Goal: Information Seeking & Learning: Learn about a topic

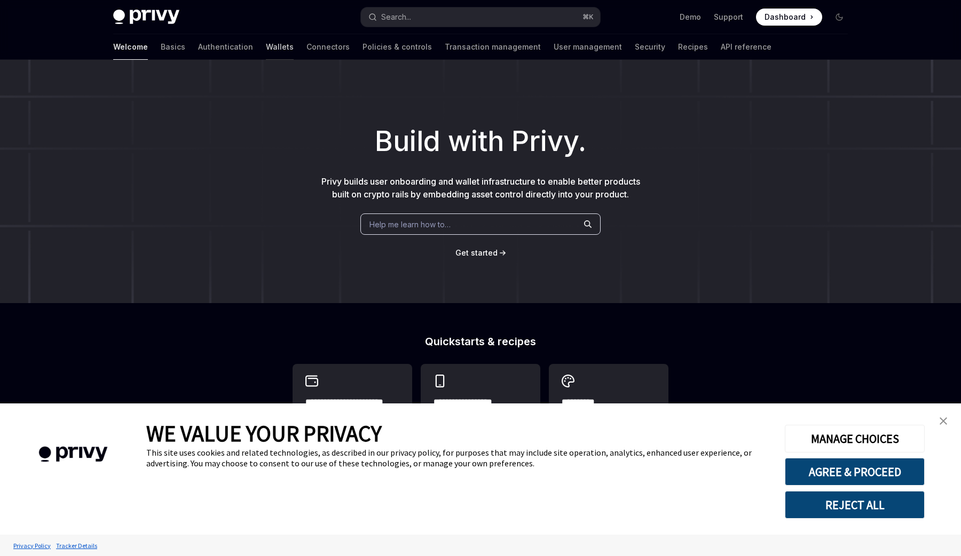
click at [266, 45] on link "Wallets" at bounding box center [280, 47] width 28 height 26
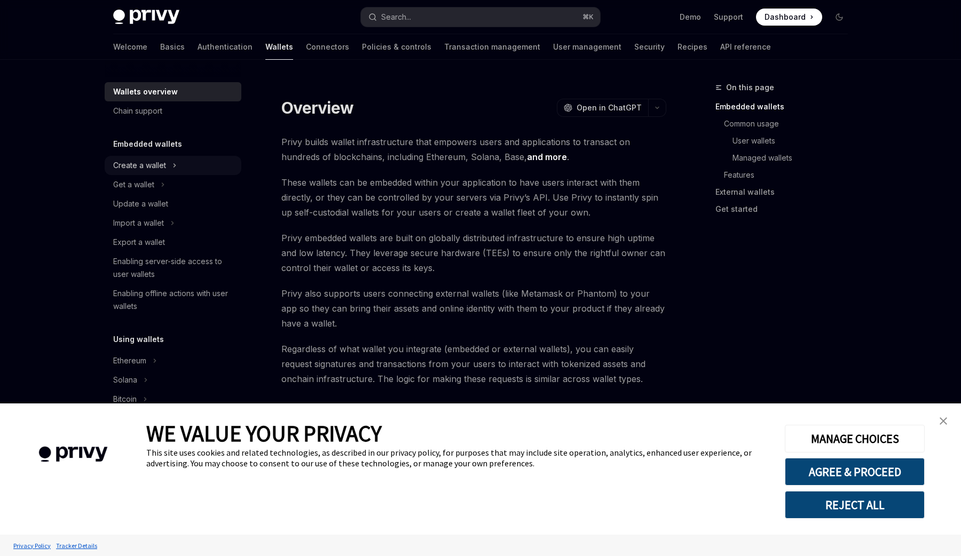
click at [159, 166] on div "Create a wallet" at bounding box center [139, 165] width 53 height 13
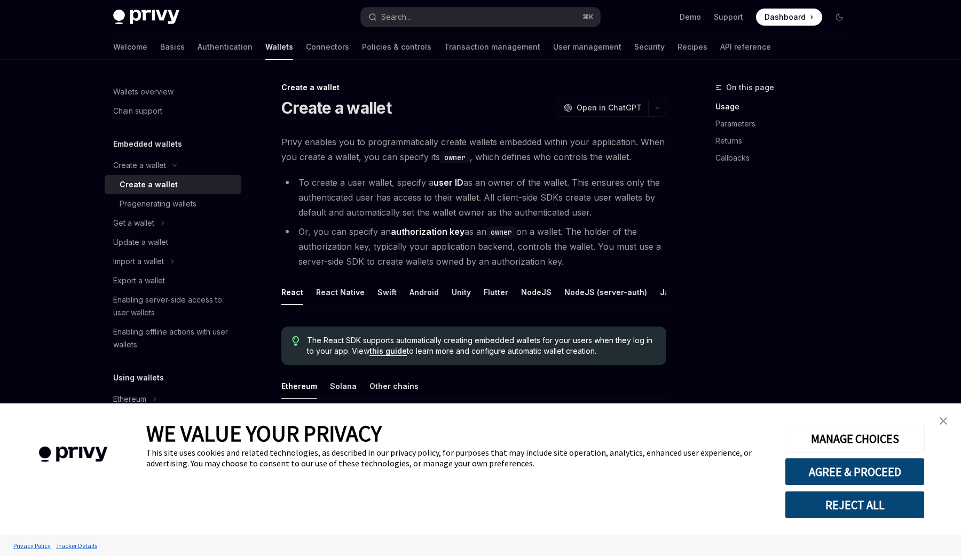
click at [177, 183] on div "Create a wallet" at bounding box center [177, 184] width 115 height 13
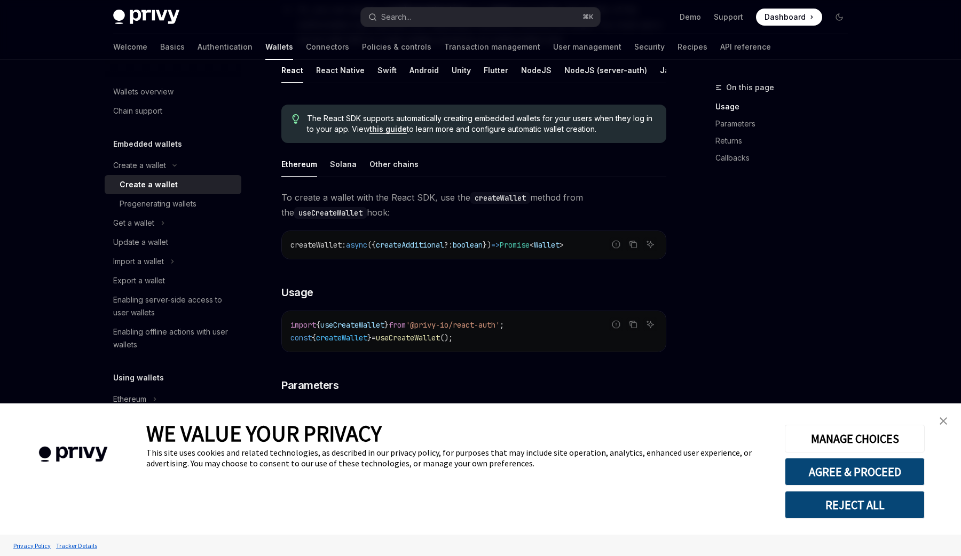
scroll to position [235, 0]
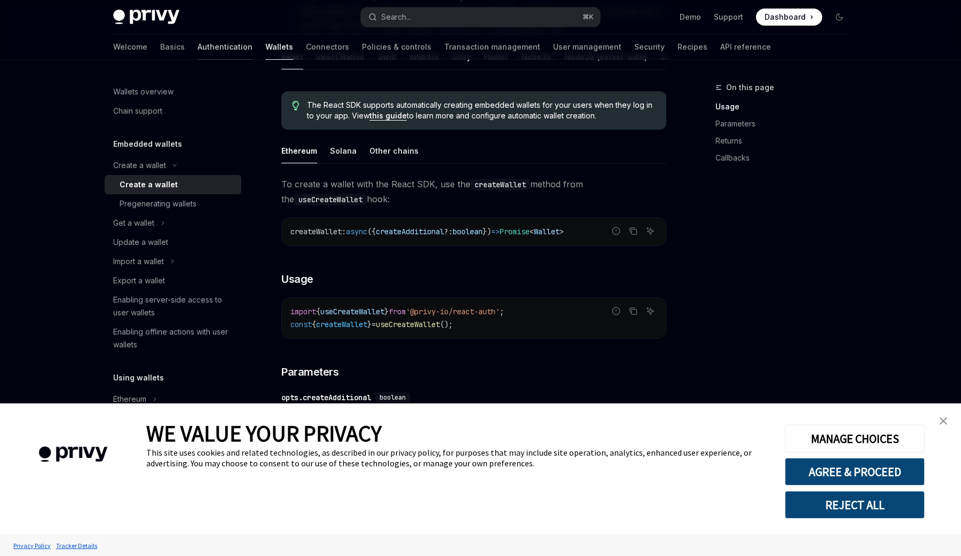
click at [197, 52] on link "Authentication" at bounding box center [224, 47] width 55 height 26
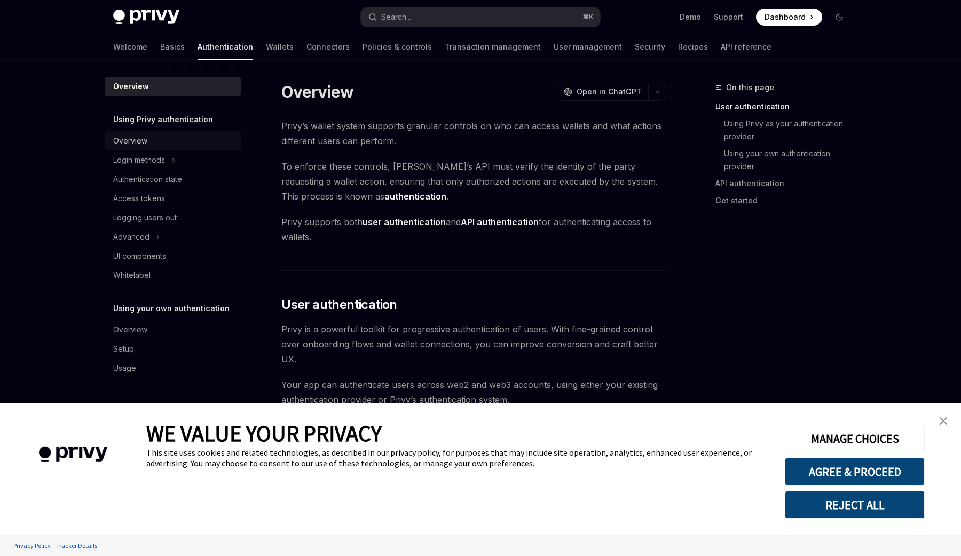
click at [158, 136] on div "Overview" at bounding box center [174, 140] width 122 height 13
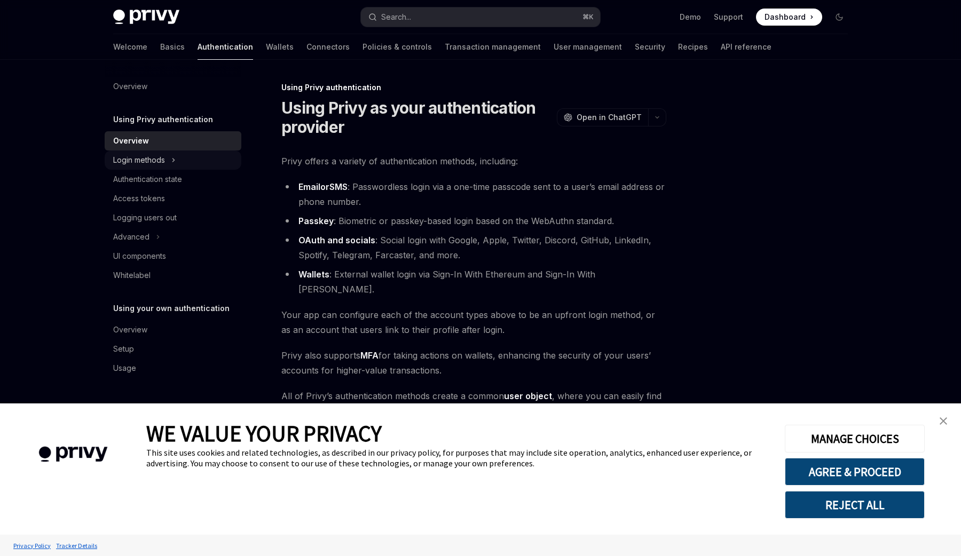
click at [140, 157] on div "Login methods" at bounding box center [139, 160] width 52 height 13
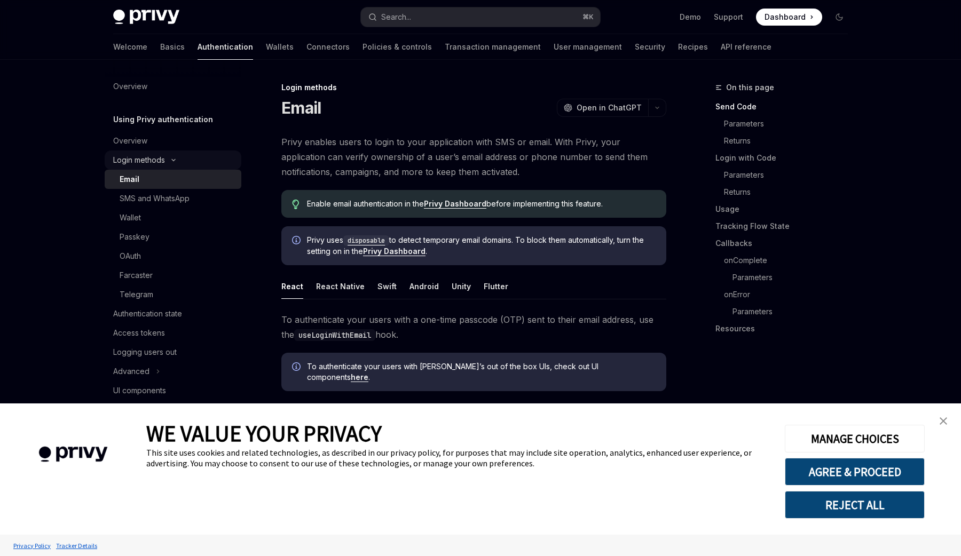
click at [152, 157] on div "Login methods" at bounding box center [139, 160] width 52 height 13
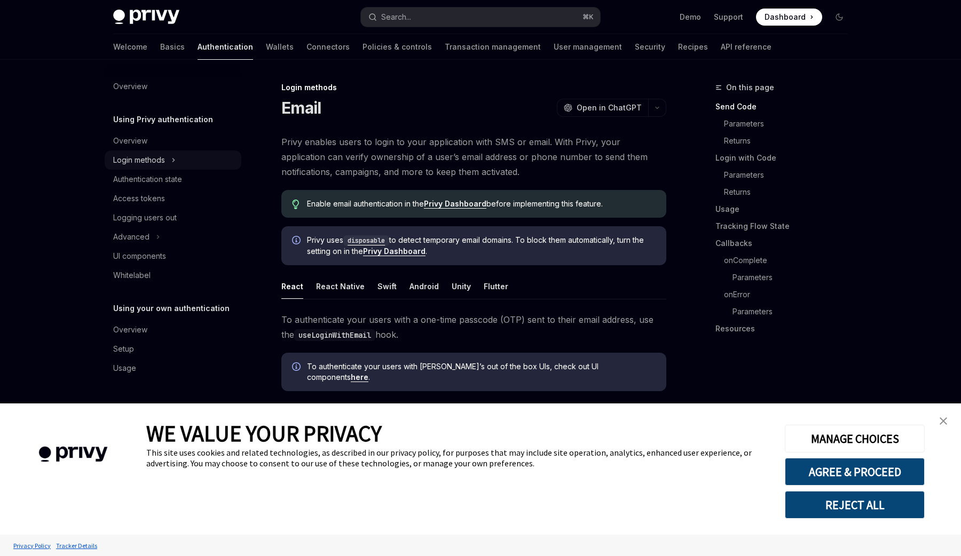
click at [155, 163] on div "Login methods" at bounding box center [139, 160] width 52 height 13
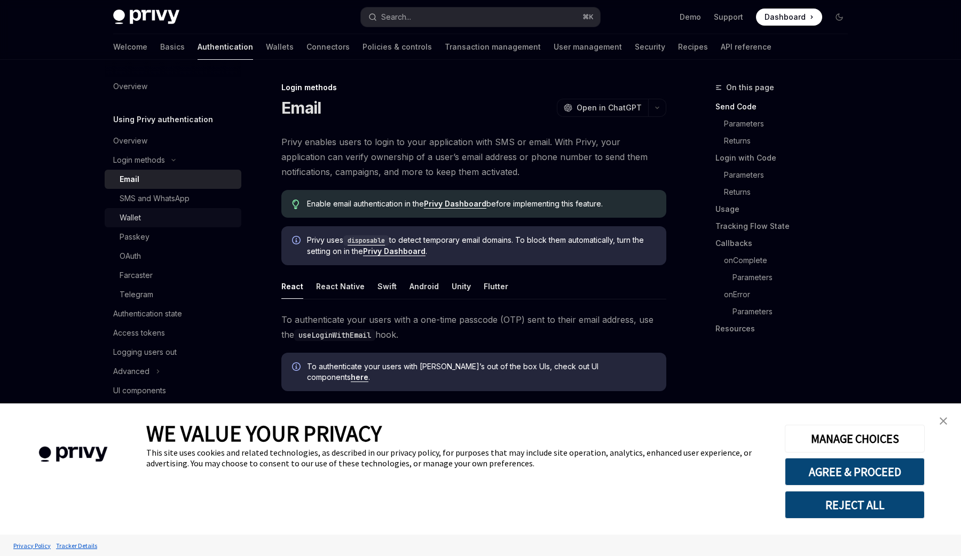
click at [150, 217] on div "Wallet" at bounding box center [177, 217] width 115 height 13
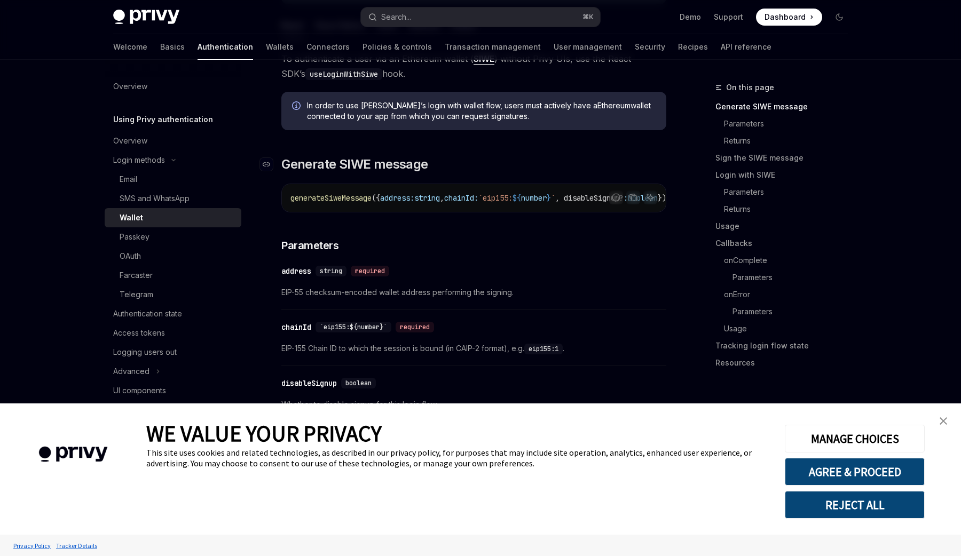
scroll to position [194, 0]
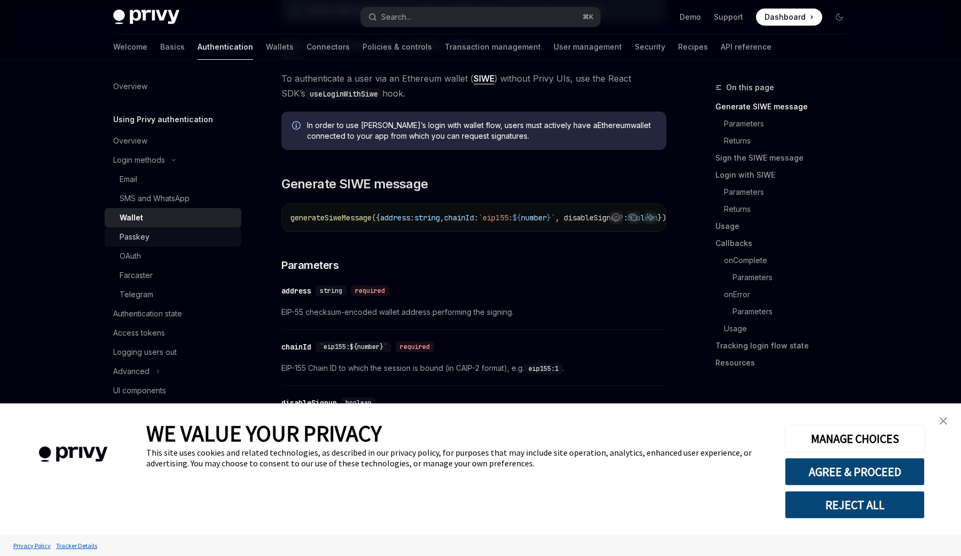
click at [148, 244] on link "Passkey" at bounding box center [173, 236] width 137 height 19
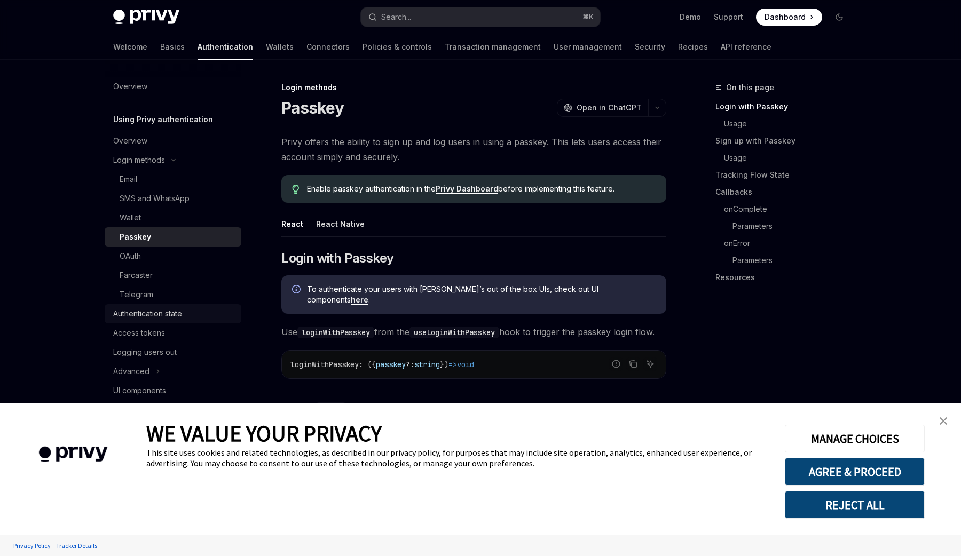
click at [149, 318] on div "Authentication state" at bounding box center [147, 313] width 69 height 13
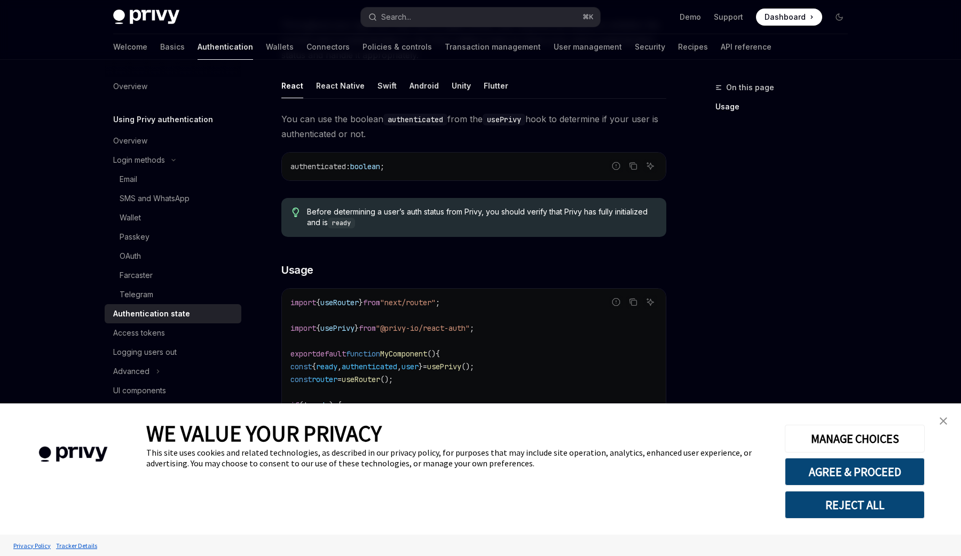
scroll to position [137, 0]
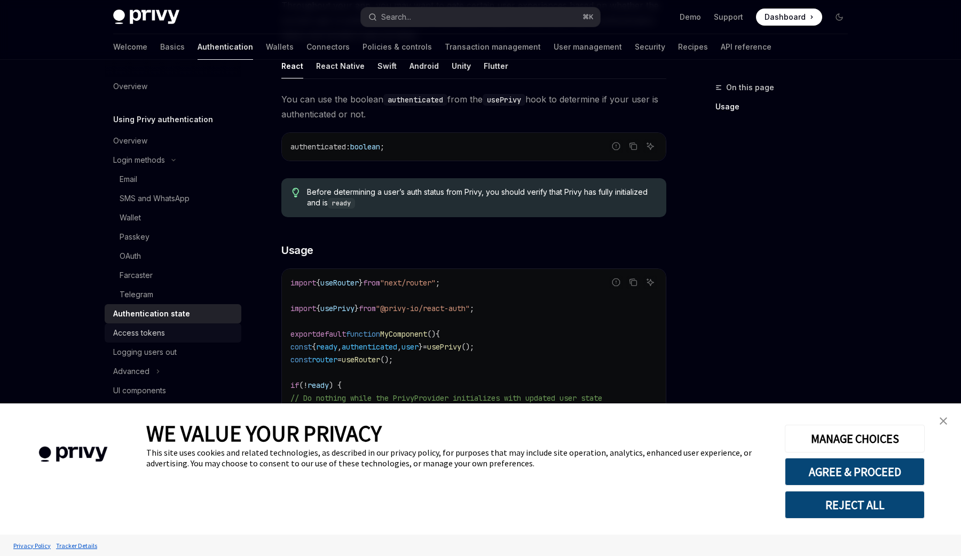
click at [143, 338] on div "Access tokens" at bounding box center [139, 333] width 52 height 13
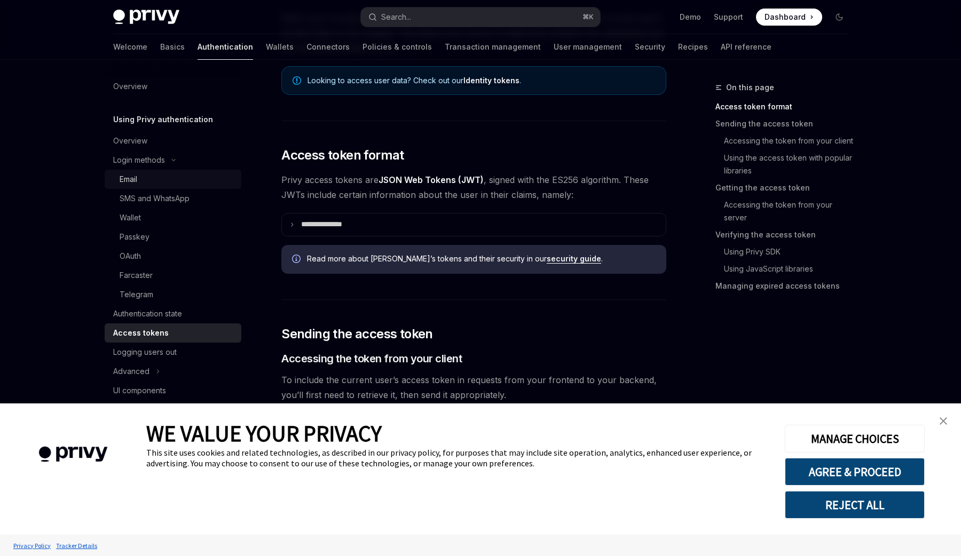
scroll to position [90, 0]
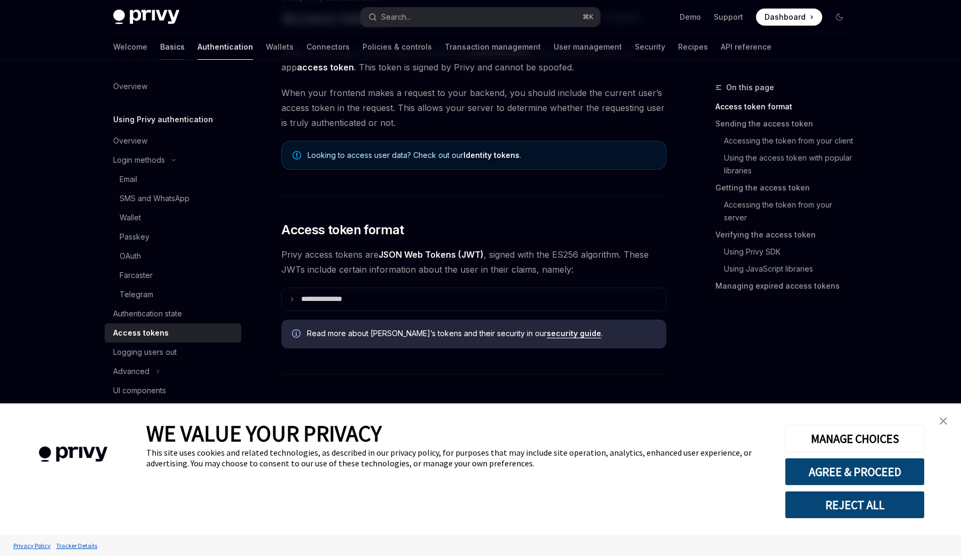
click at [160, 47] on link "Basics" at bounding box center [172, 47] width 25 height 26
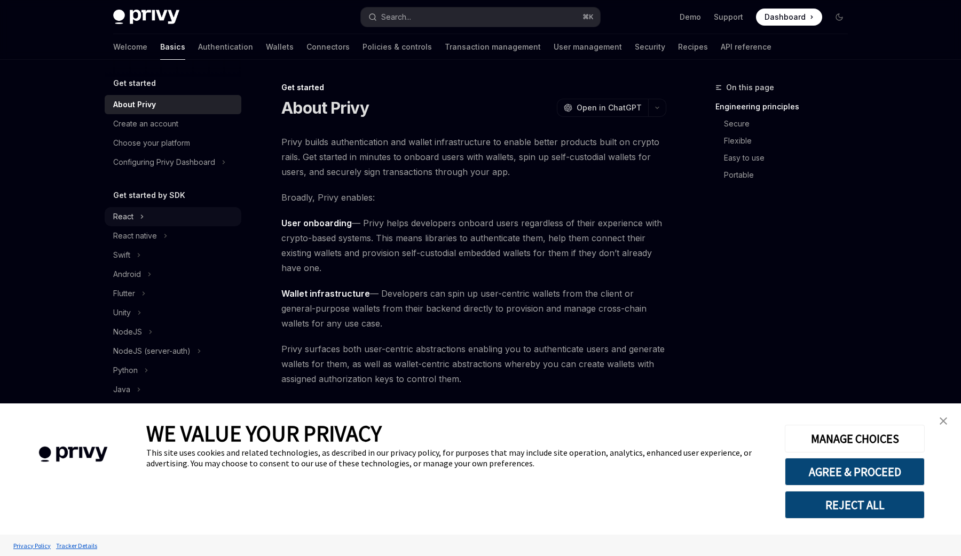
click at [135, 219] on button "React" at bounding box center [173, 216] width 137 height 19
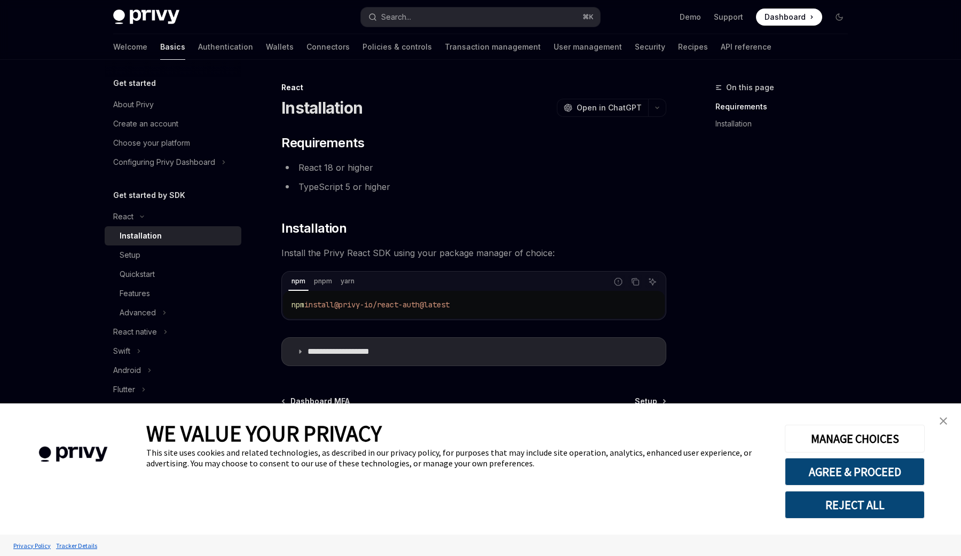
click at [144, 239] on div "Installation" at bounding box center [141, 235] width 42 height 13
click at [949, 417] on link "close banner" at bounding box center [942, 420] width 21 height 21
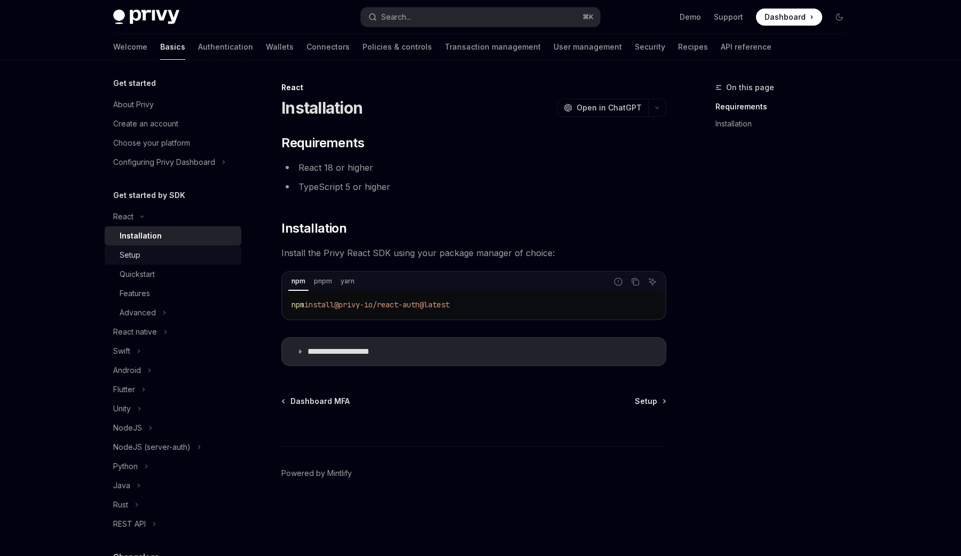
click at [156, 259] on div "Setup" at bounding box center [177, 255] width 115 height 13
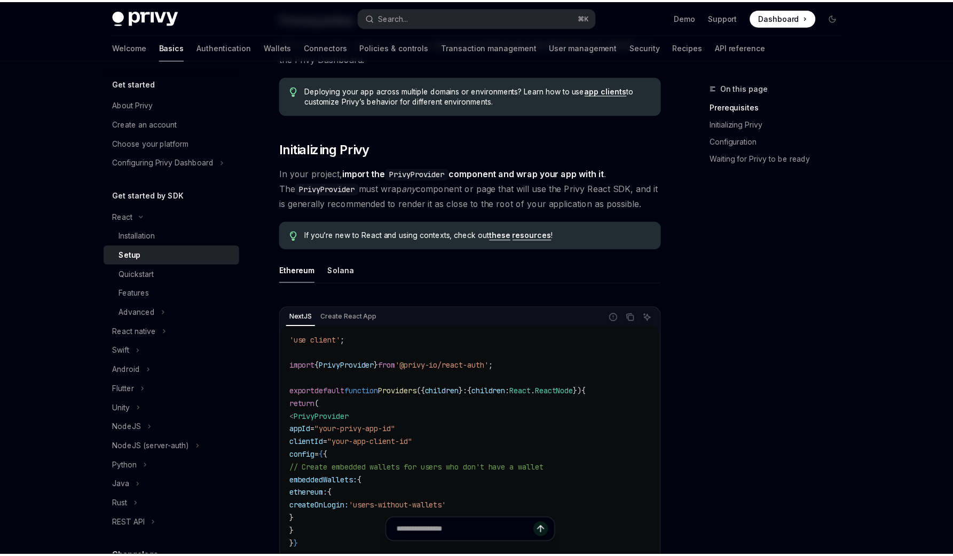
scroll to position [342, 0]
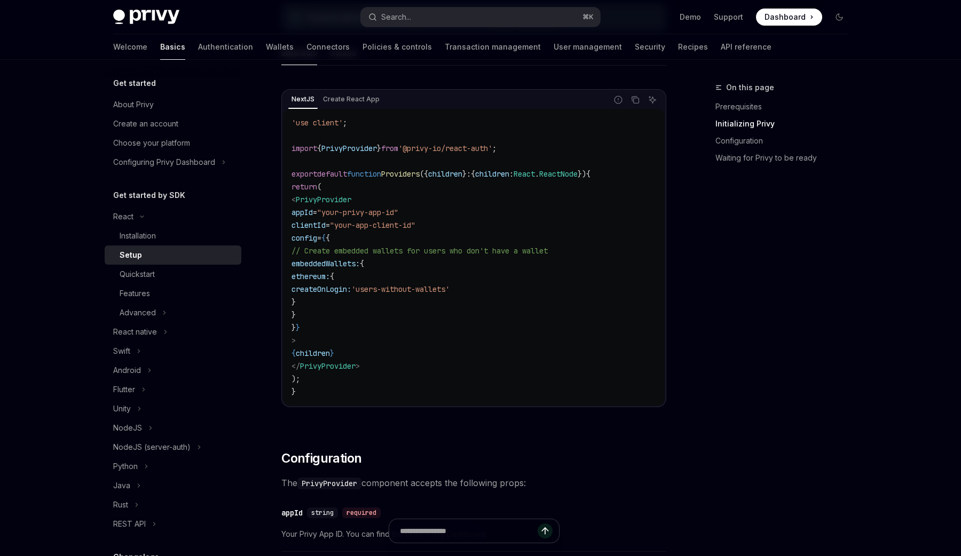
click at [178, 75] on div at bounding box center [173, 68] width 137 height 17
click at [156, 228] on link "Installation" at bounding box center [169, 235] width 137 height 19
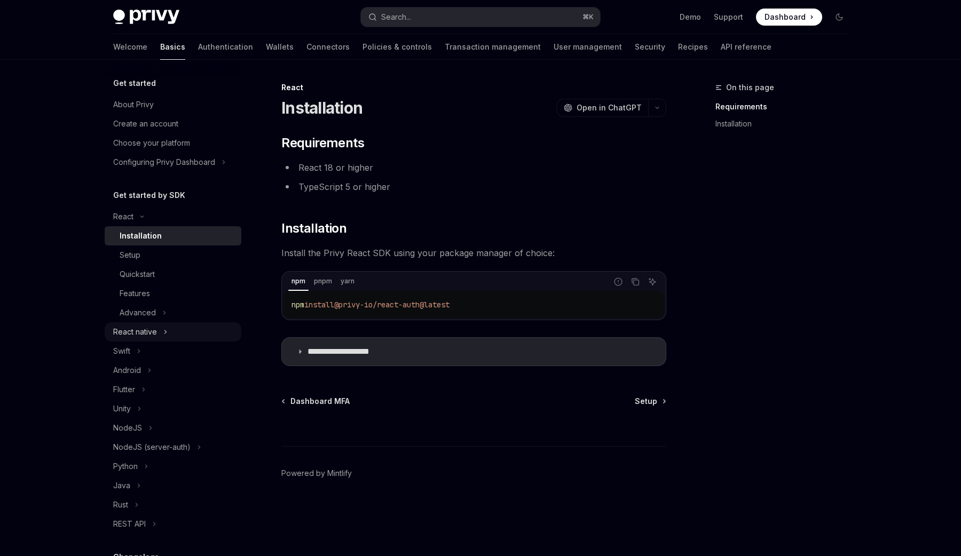
click at [169, 324] on button "React native" at bounding box center [173, 331] width 137 height 19
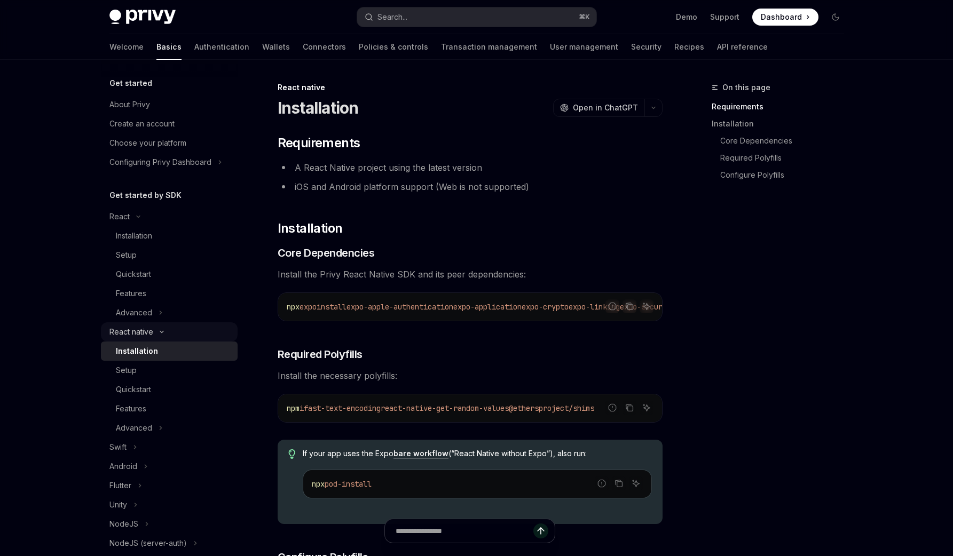
click at [162, 330] on icon "Toggle React native section" at bounding box center [161, 332] width 13 height 4
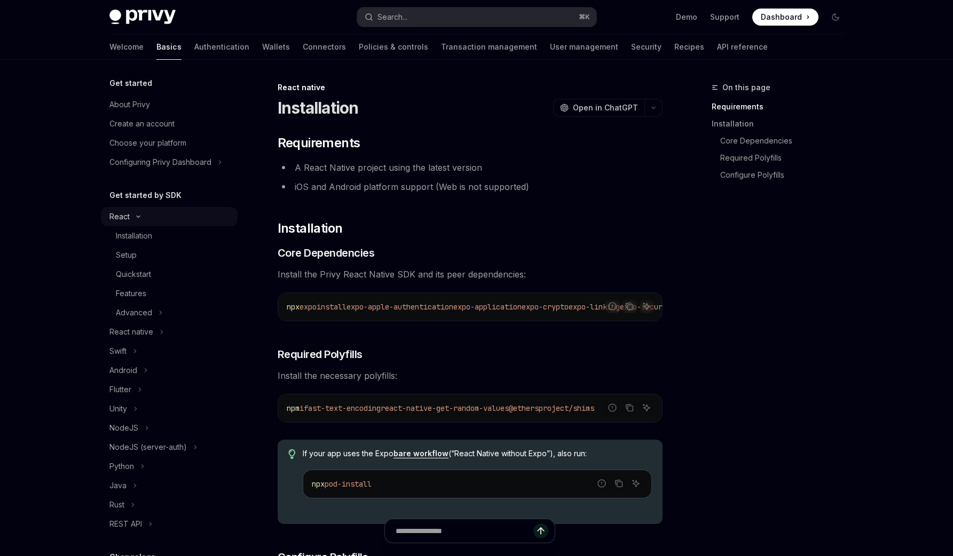
click at [125, 217] on div "React" at bounding box center [119, 216] width 20 height 13
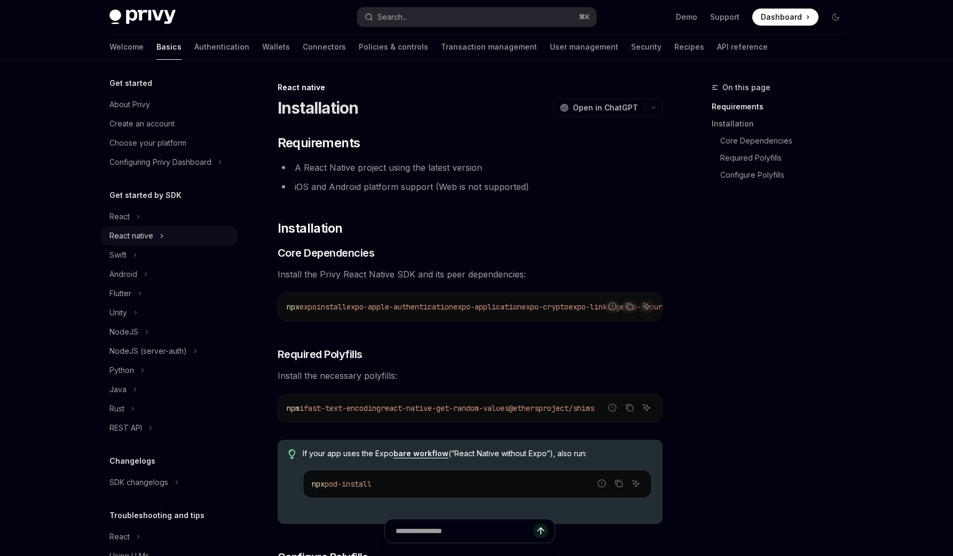
click at [172, 239] on button "React native" at bounding box center [169, 235] width 137 height 19
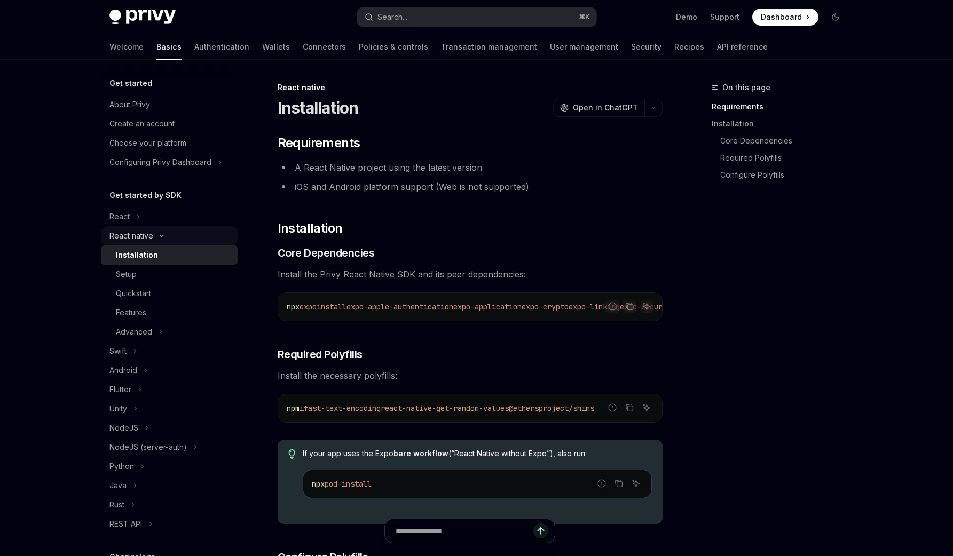
click at [172, 239] on button "React native" at bounding box center [169, 235] width 137 height 19
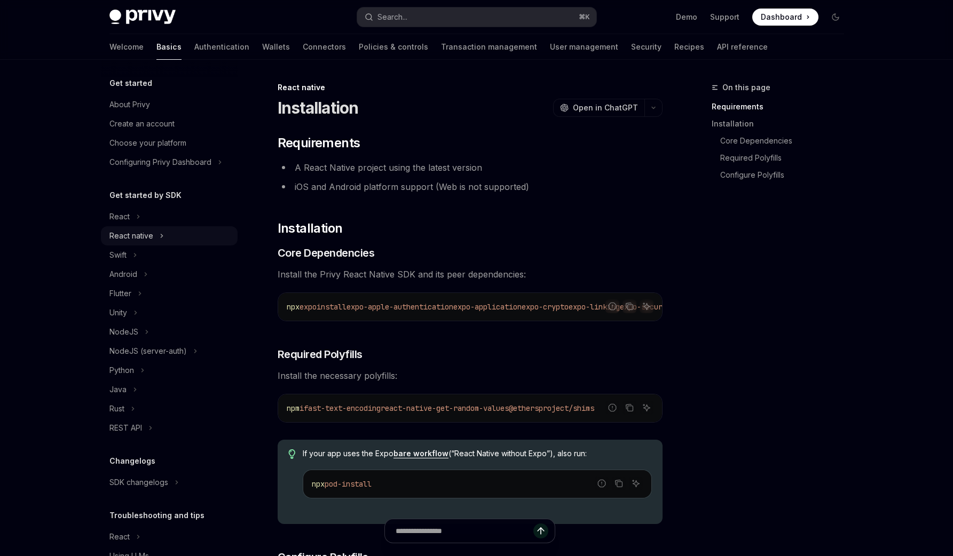
click at [172, 239] on button "React native" at bounding box center [169, 235] width 137 height 19
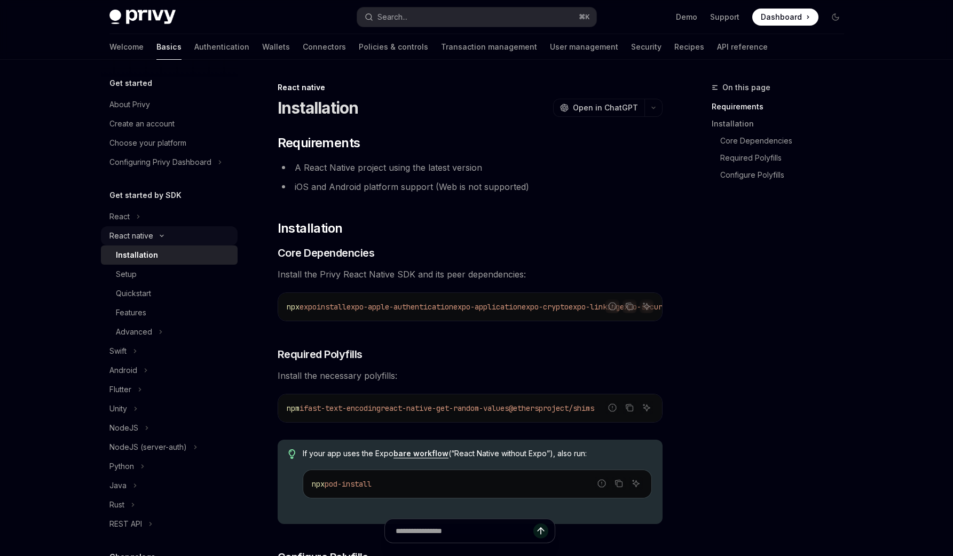
click at [172, 239] on button "React native" at bounding box center [169, 235] width 137 height 19
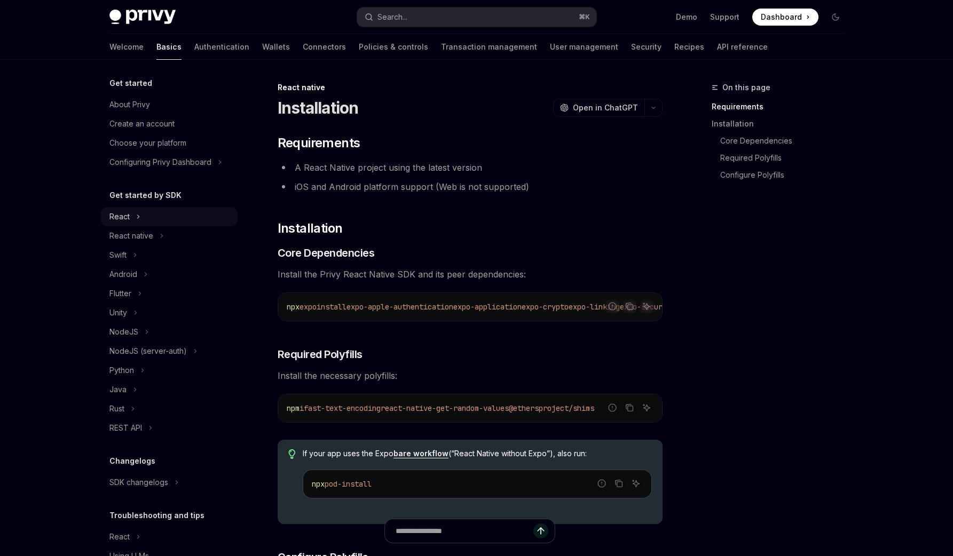
click at [162, 212] on button "React" at bounding box center [169, 216] width 137 height 19
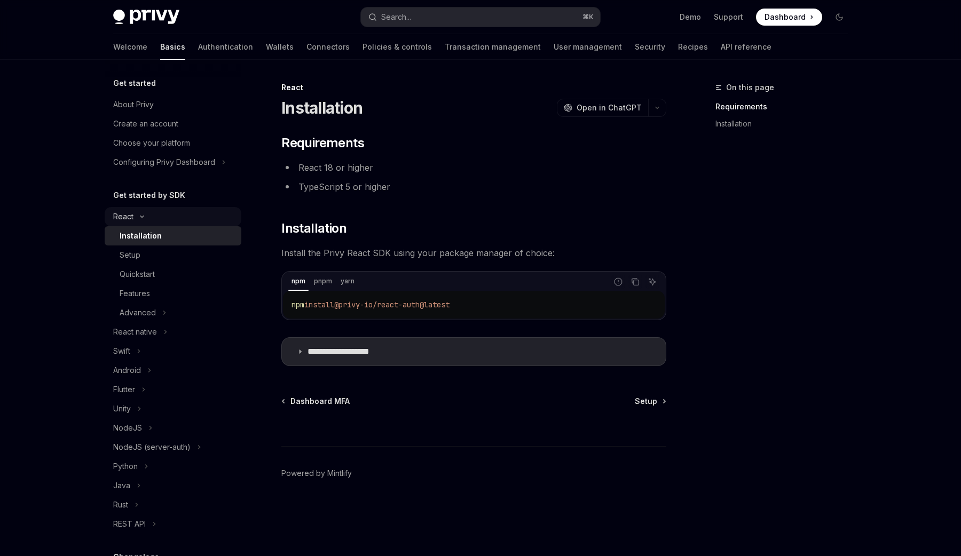
click at [162, 212] on button "React" at bounding box center [173, 216] width 137 height 19
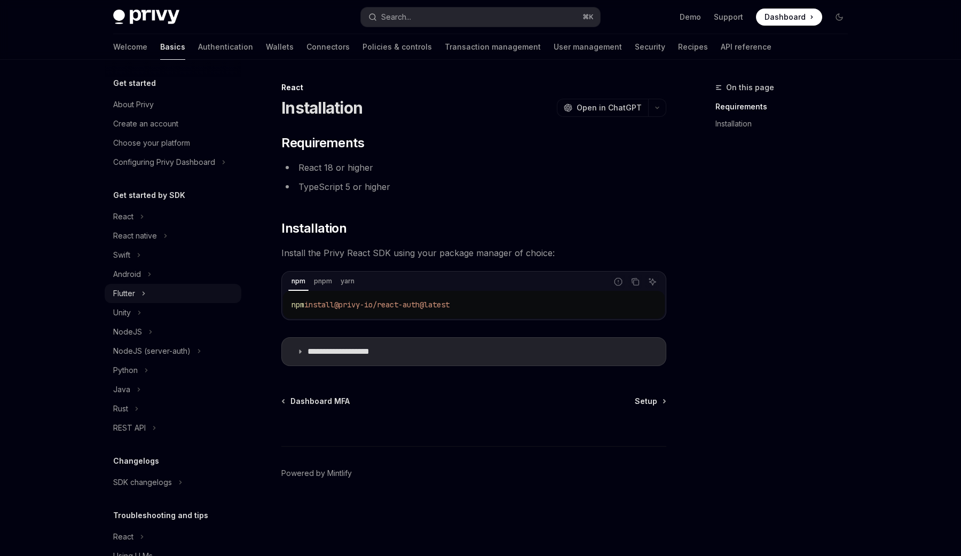
click at [204, 285] on button "Flutter" at bounding box center [173, 293] width 137 height 19
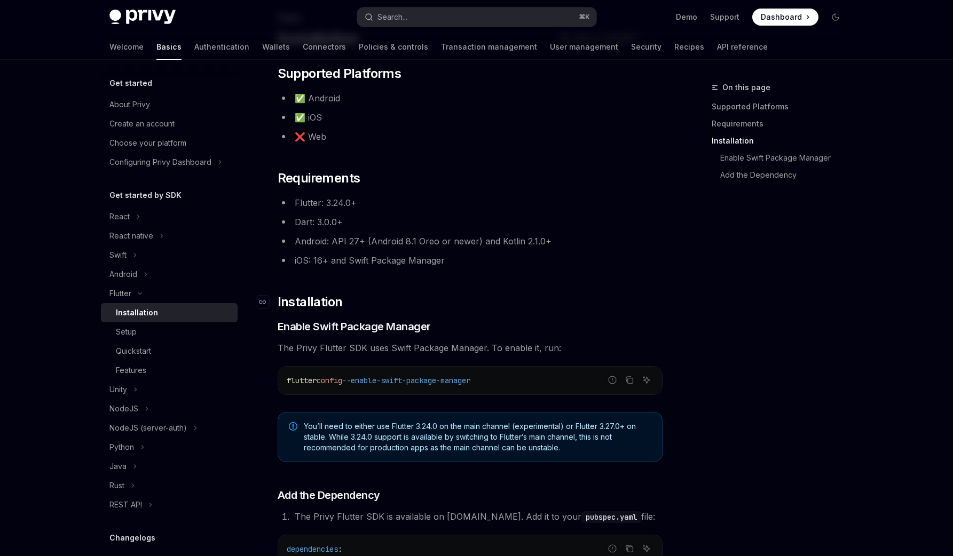
scroll to position [304, 0]
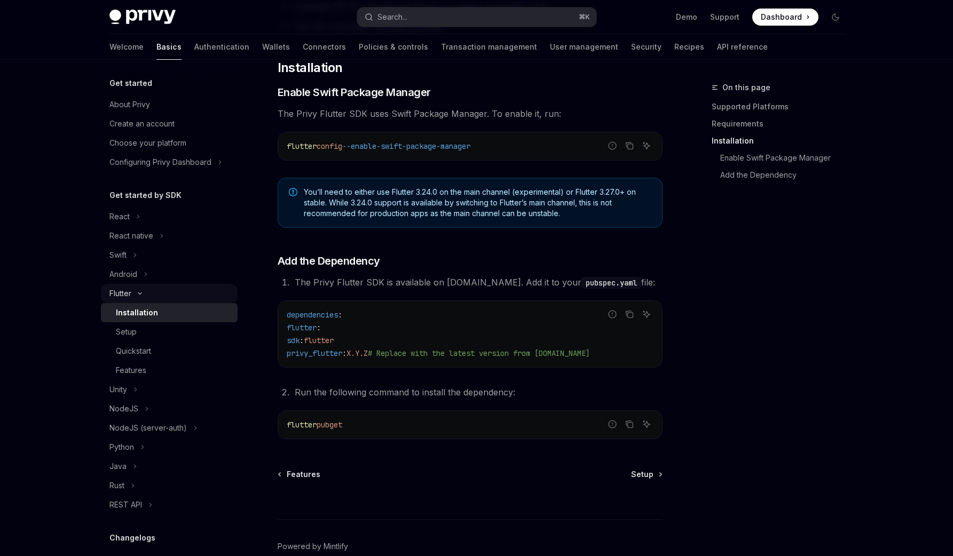
click at [194, 284] on button "Flutter" at bounding box center [169, 293] width 137 height 19
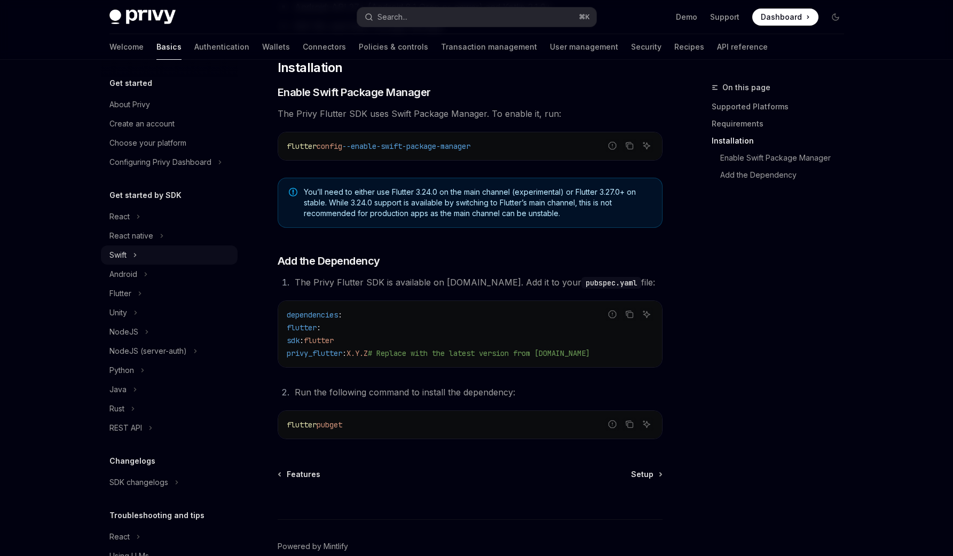
click at [192, 255] on button "Swift" at bounding box center [169, 254] width 137 height 19
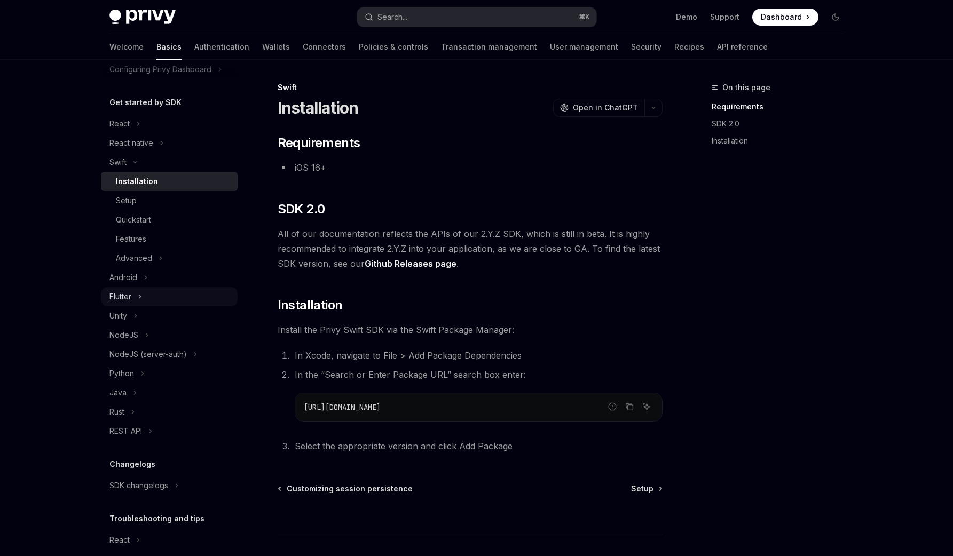
scroll to position [135, 0]
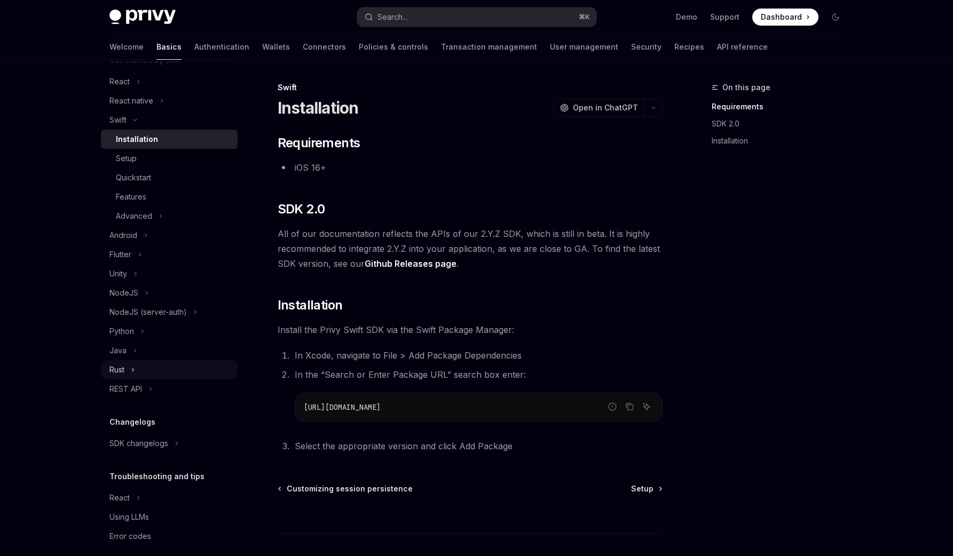
click at [175, 364] on button "Rust" at bounding box center [169, 369] width 137 height 19
type textarea "*"
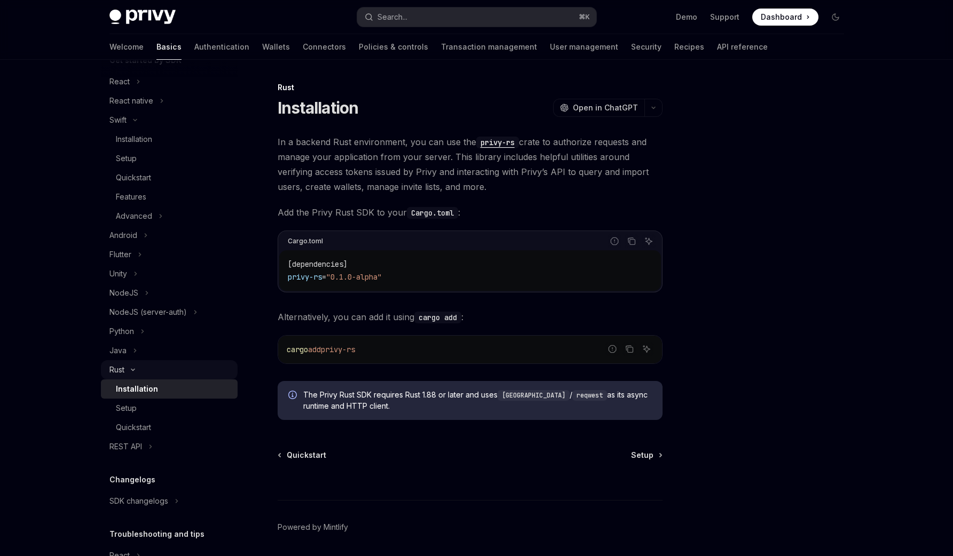
click at [149, 370] on button "Rust" at bounding box center [169, 369] width 137 height 19
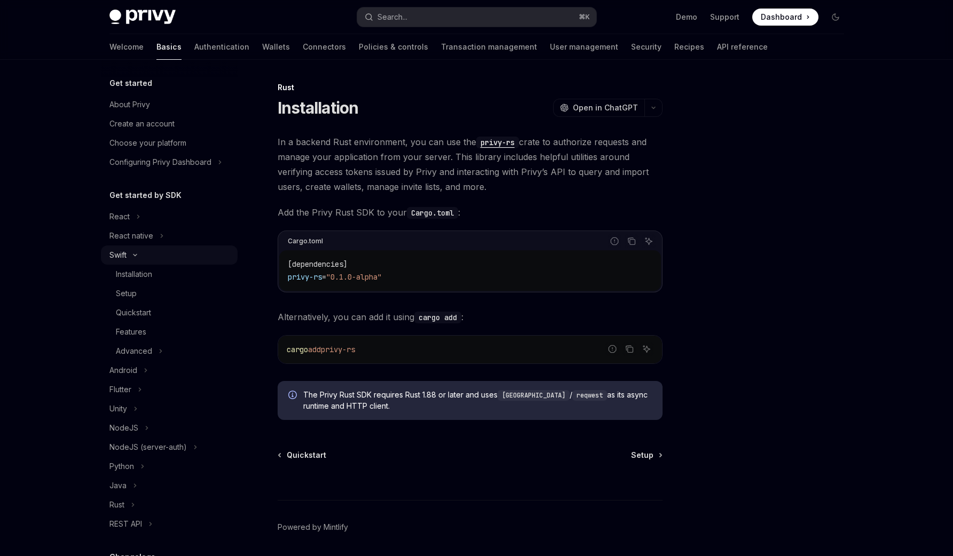
click at [196, 258] on button "Swift" at bounding box center [169, 254] width 137 height 19
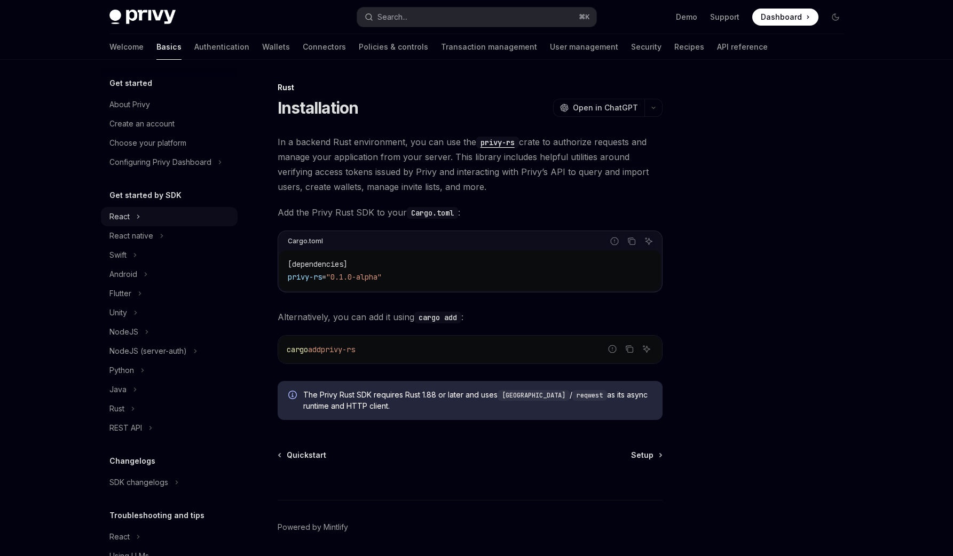
click at [146, 221] on button "React" at bounding box center [169, 216] width 137 height 19
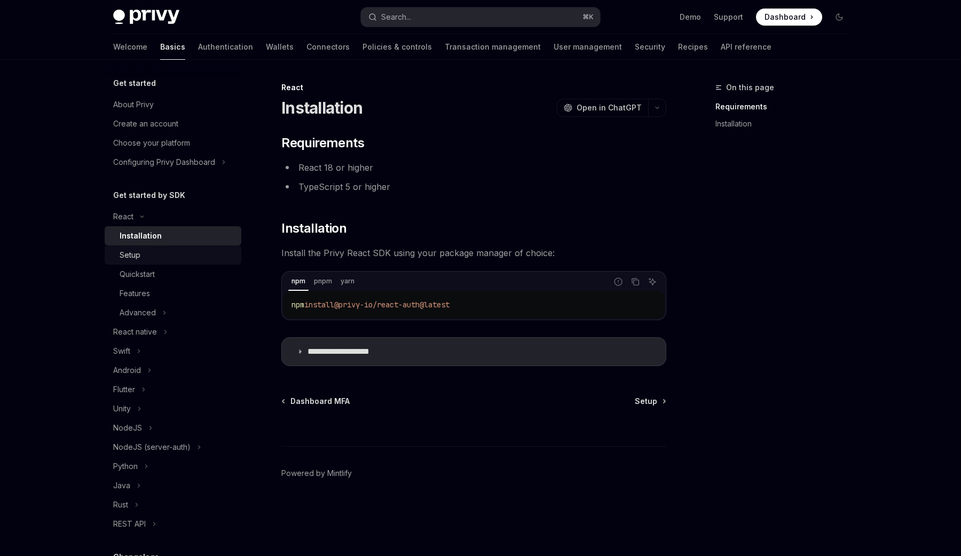
click at [161, 246] on link "Setup" at bounding box center [173, 254] width 137 height 19
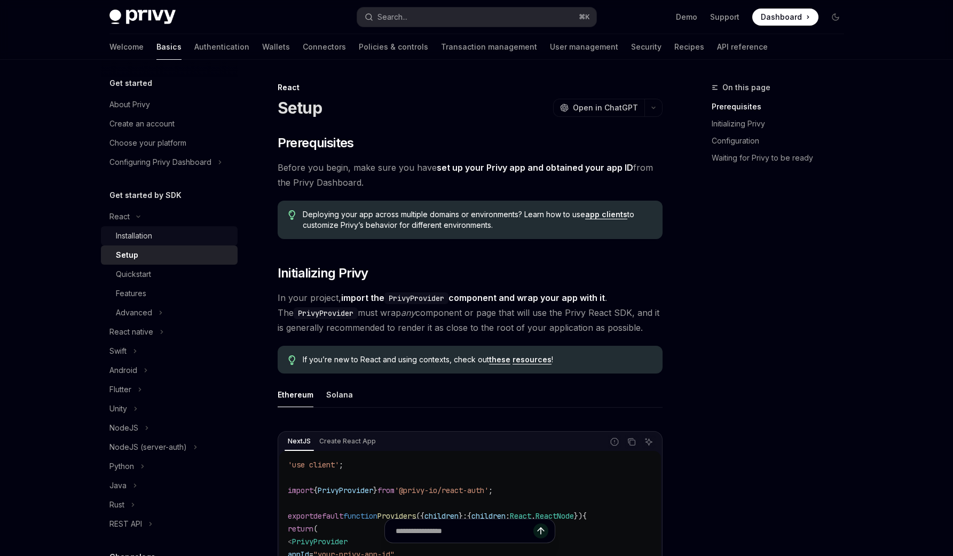
click at [161, 234] on div "Installation" at bounding box center [173, 235] width 115 height 13
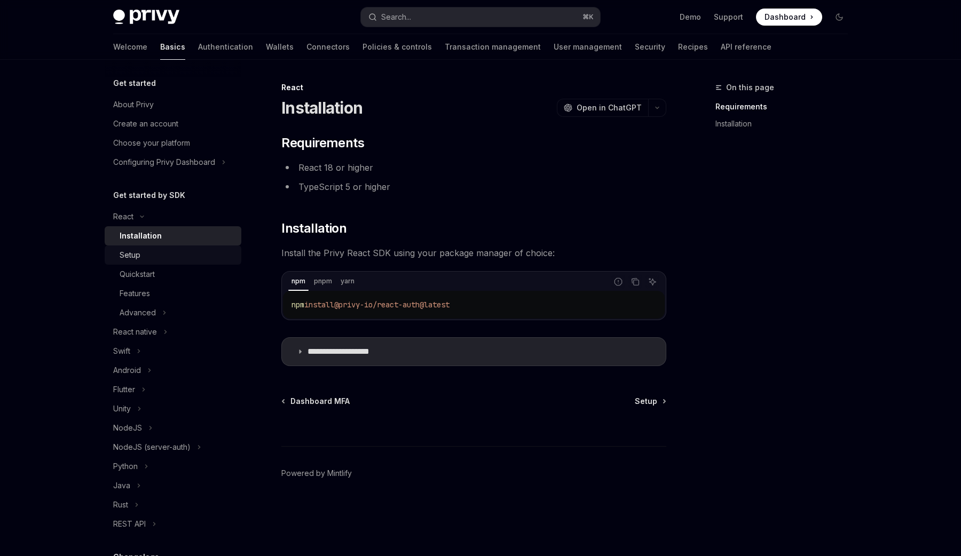
click at [144, 252] on div "Setup" at bounding box center [177, 255] width 115 height 13
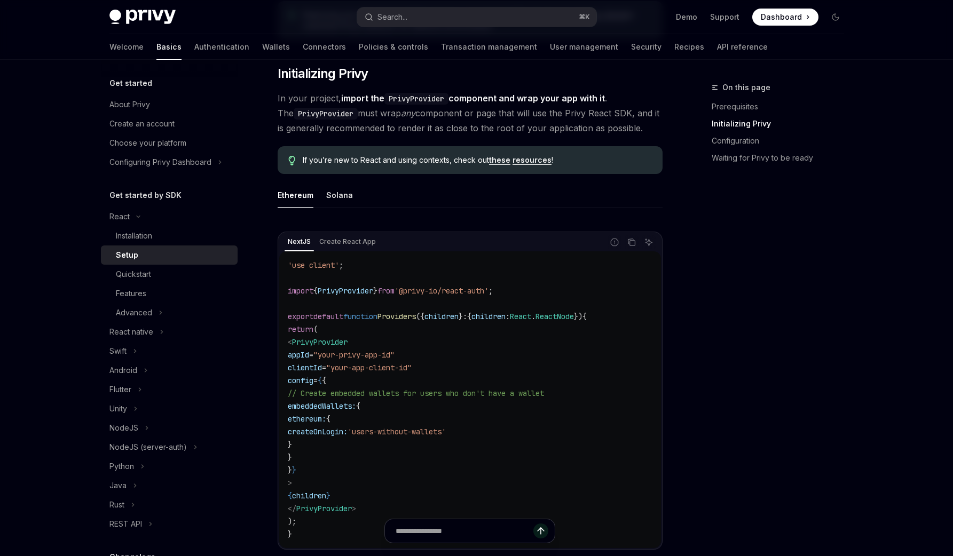
scroll to position [211, 0]
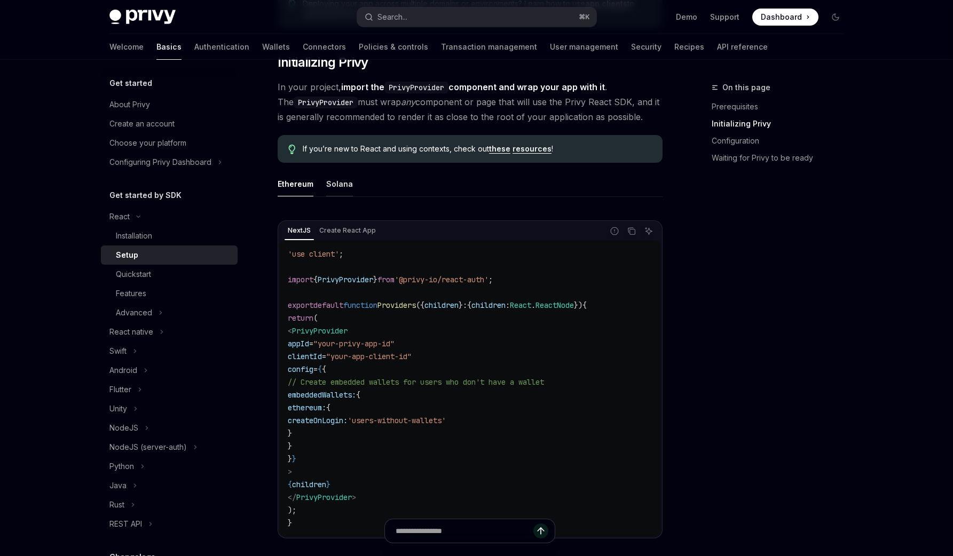
click at [331, 191] on div "Solana" at bounding box center [339, 183] width 27 height 25
click at [290, 187] on div "Ethereum" at bounding box center [295, 183] width 36 height 25
click at [332, 185] on div "Solana" at bounding box center [339, 183] width 27 height 25
click at [289, 185] on div "Ethereum" at bounding box center [295, 183] width 36 height 25
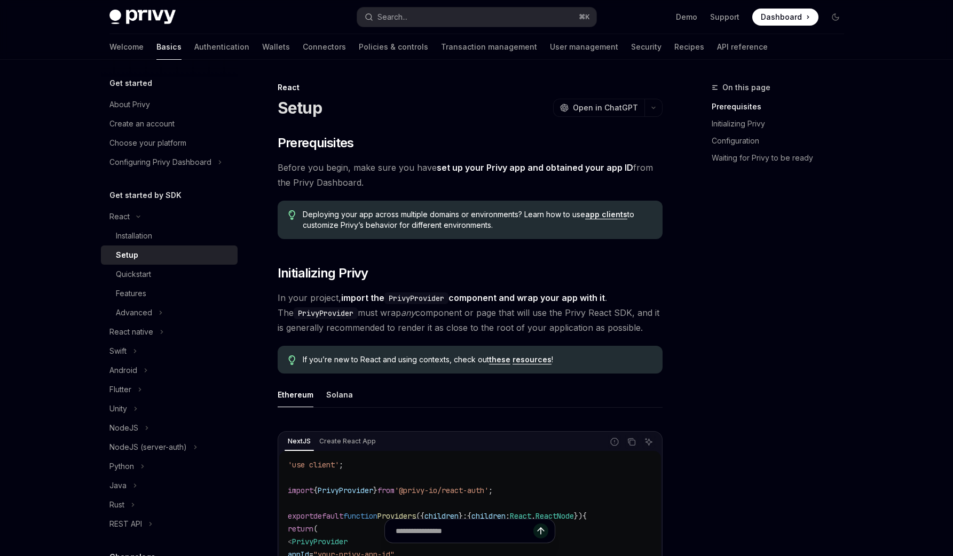
click at [141, 43] on div "Welcome Basics Authentication Wallets Connectors Policies & controls Transactio…" at bounding box center [438, 47] width 658 height 26
click at [194, 51] on link "Authentication" at bounding box center [221, 47] width 55 height 26
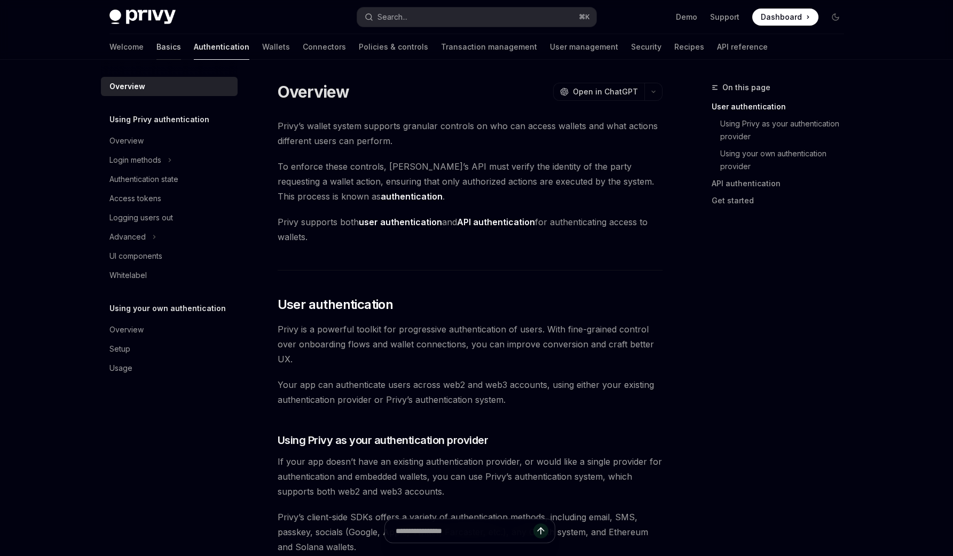
click at [156, 47] on link "Basics" at bounding box center [168, 47] width 25 height 26
type textarea "*"
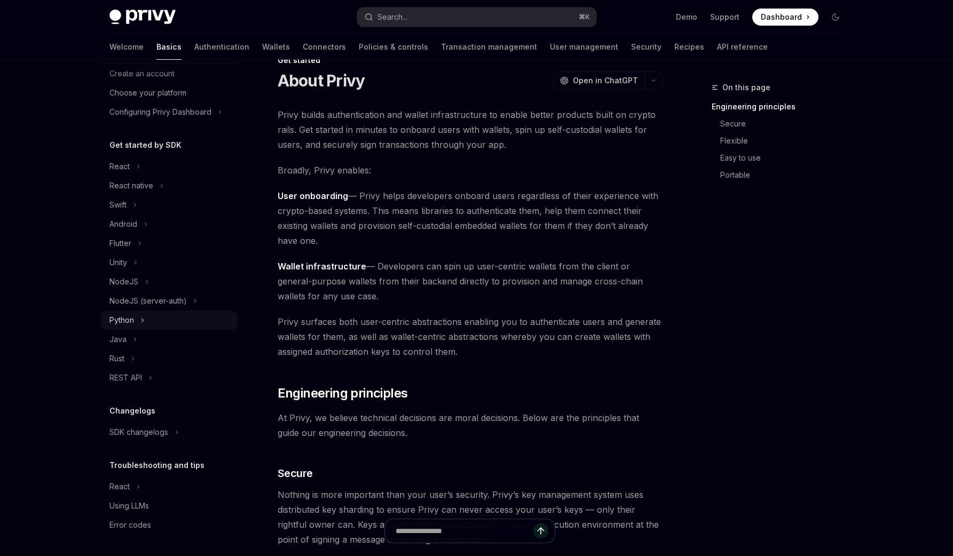
scroll to position [45, 0]
